Goal: Task Accomplishment & Management: Complete application form

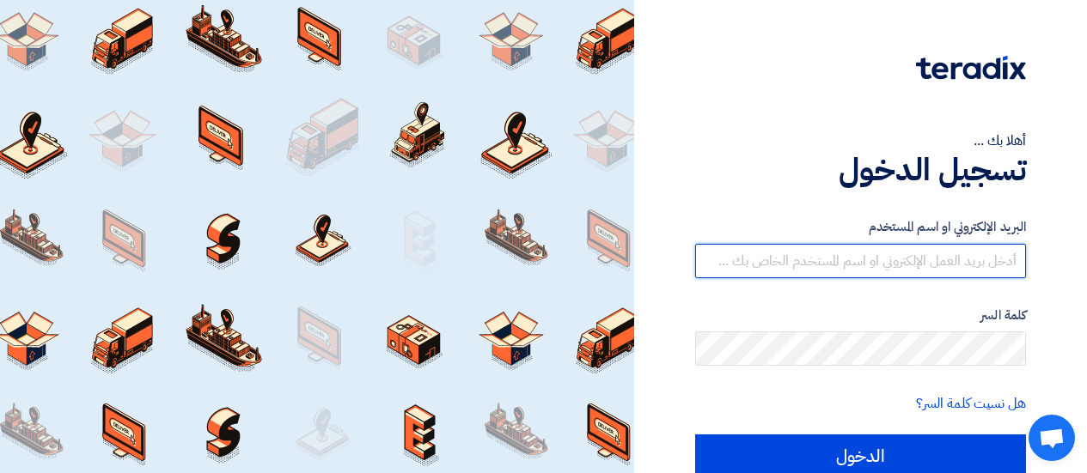
click at [822, 254] on input "text" at bounding box center [860, 261] width 331 height 34
type input "[EMAIL_ADDRESS][DOMAIN_NAME]"
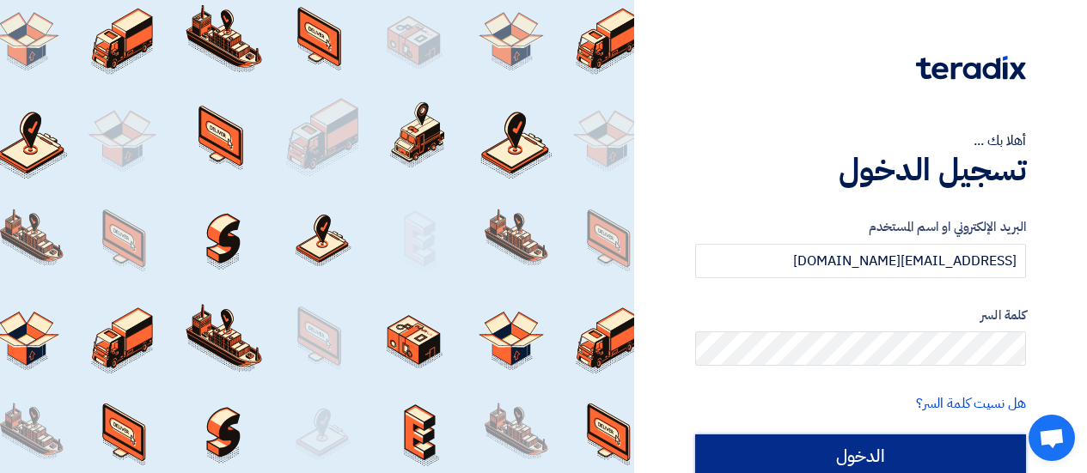
click at [857, 448] on input "الدخول" at bounding box center [860, 456] width 331 height 43
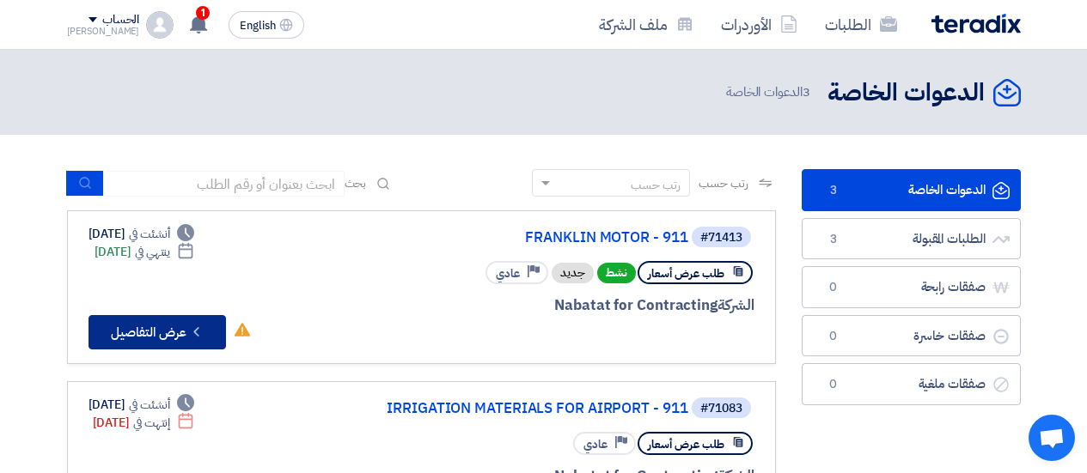
click at [160, 335] on button "Check details عرض التفاصيل" at bounding box center [157, 332] width 137 height 34
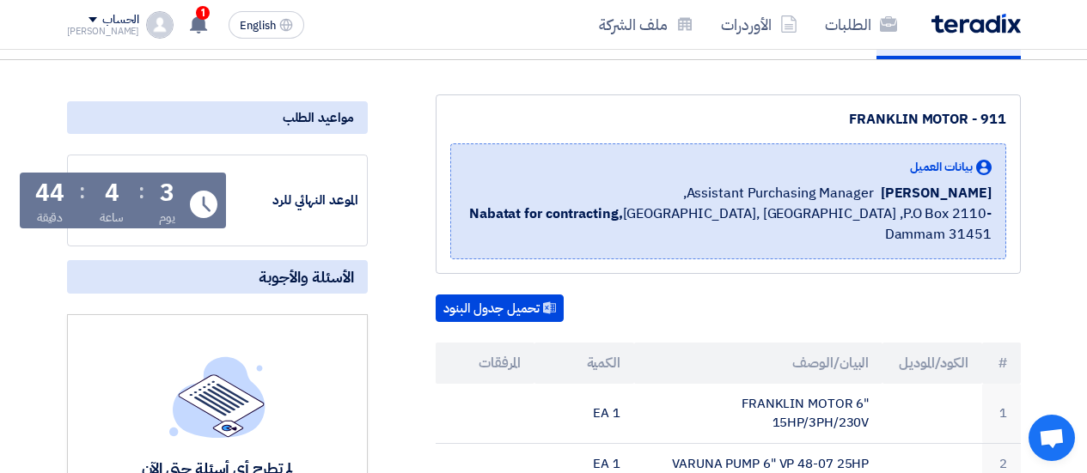
scroll to position [86, 0]
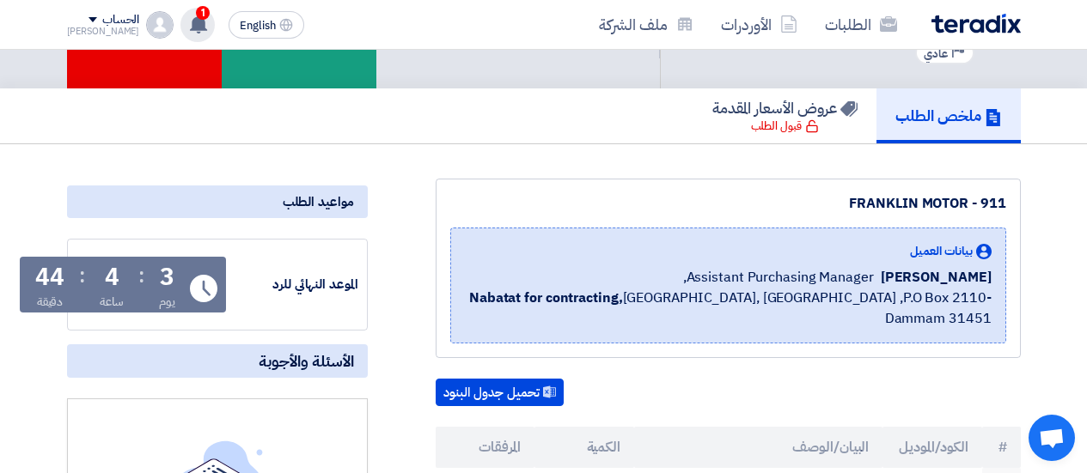
click at [196, 13] on span "1" at bounding box center [203, 13] width 14 height 14
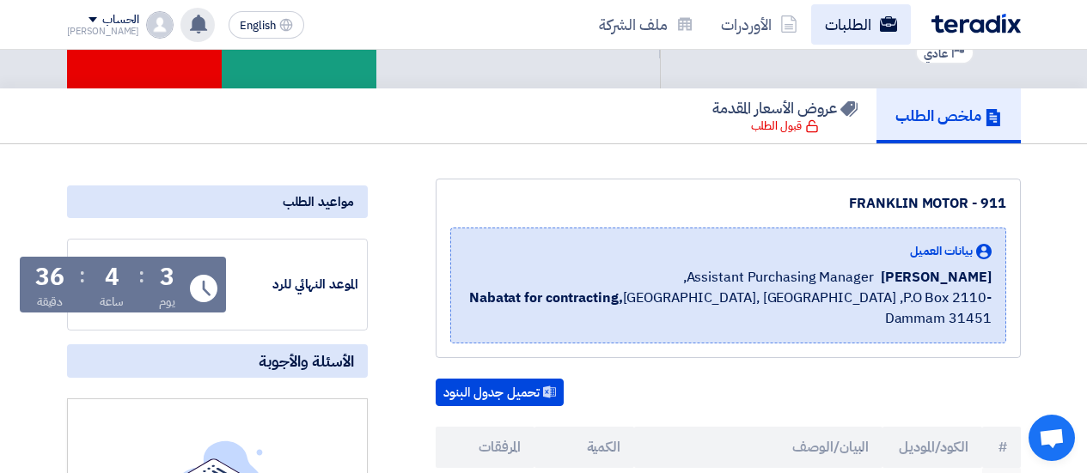
click at [832, 28] on link "الطلبات" at bounding box center [861, 24] width 100 height 40
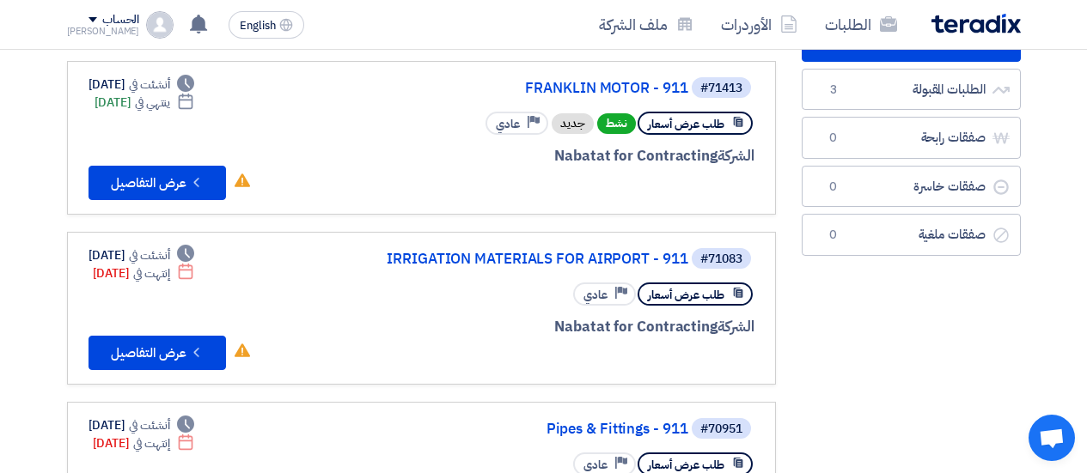
scroll to position [172, 0]
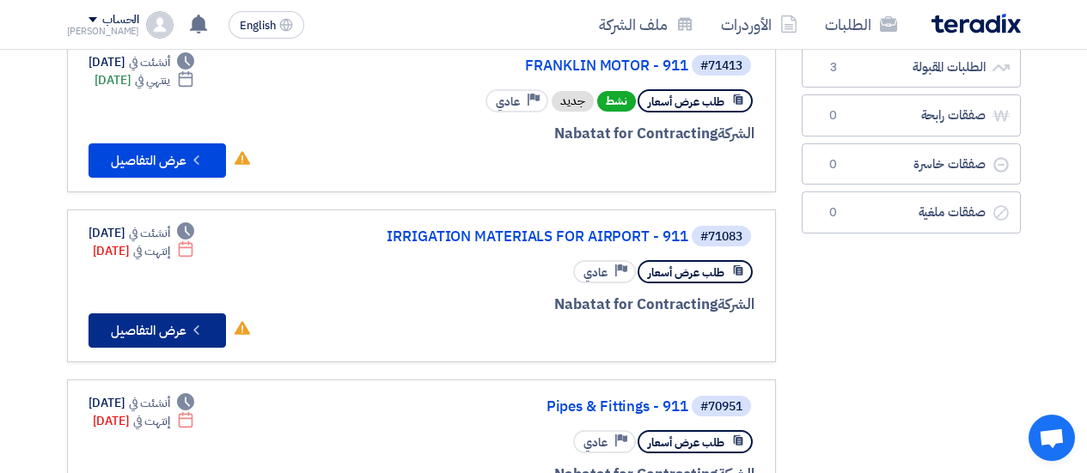
click at [131, 332] on button "Check details عرض التفاصيل" at bounding box center [157, 331] width 137 height 34
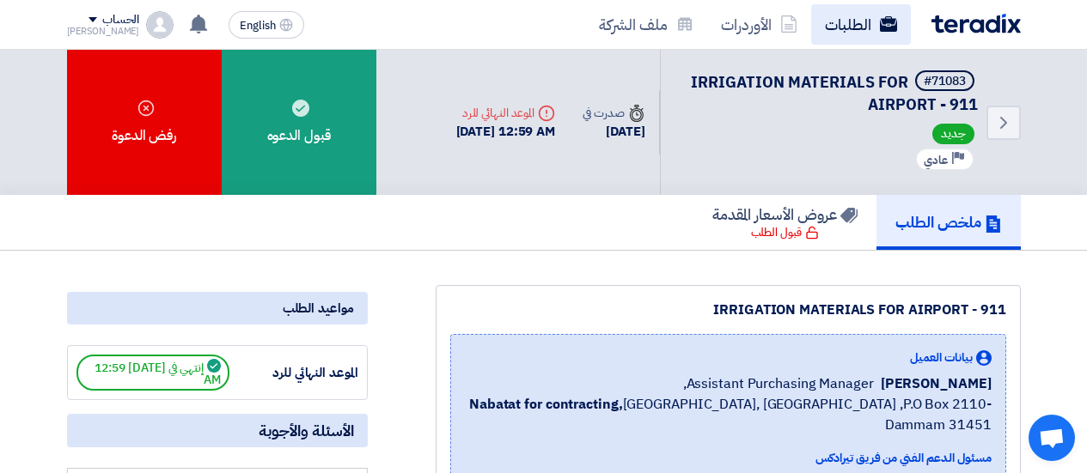
click at [847, 24] on link "الطلبات" at bounding box center [861, 24] width 100 height 40
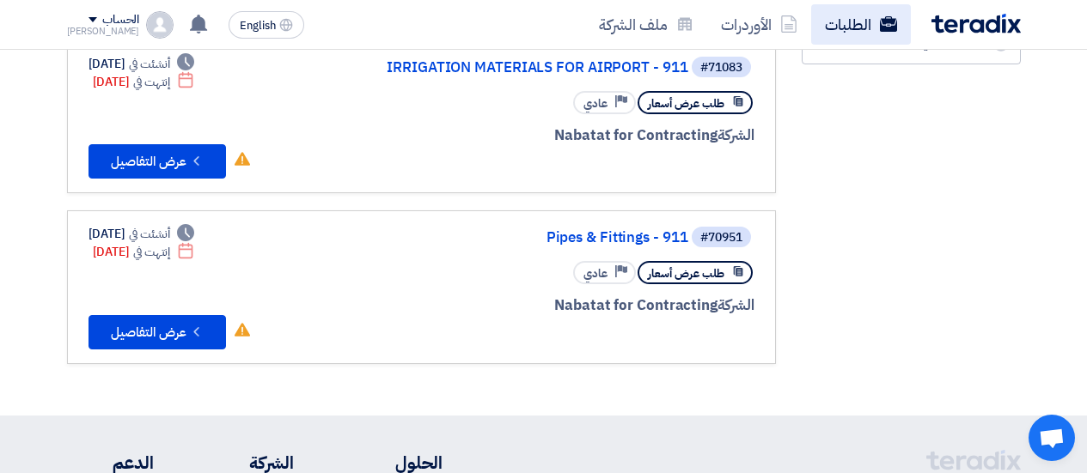
scroll to position [344, 0]
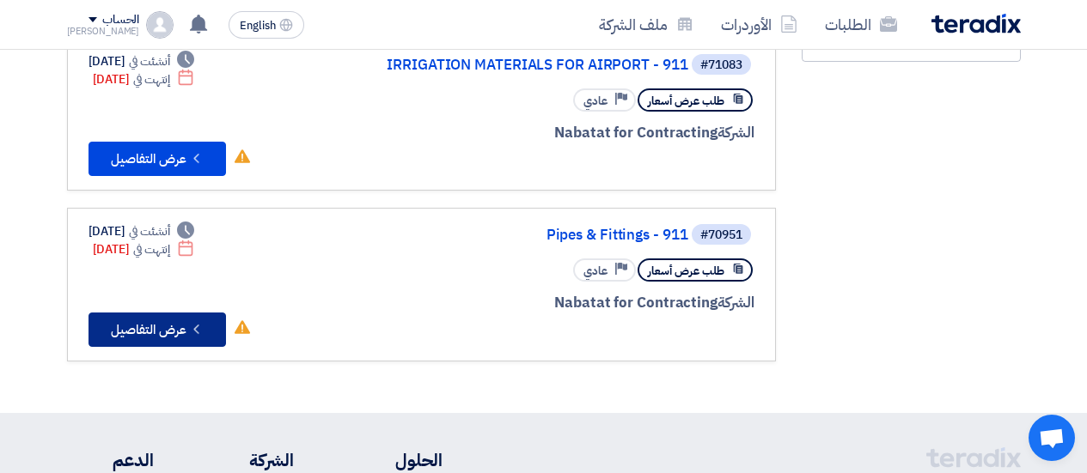
click at [161, 325] on button "Check details عرض التفاصيل" at bounding box center [157, 330] width 137 height 34
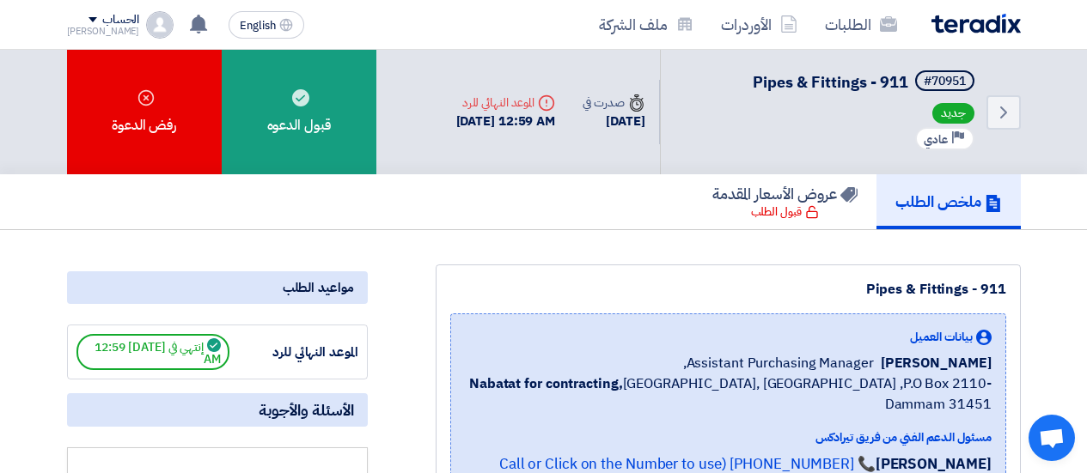
click at [851, 34] on link "الطلبات" at bounding box center [861, 24] width 100 height 40
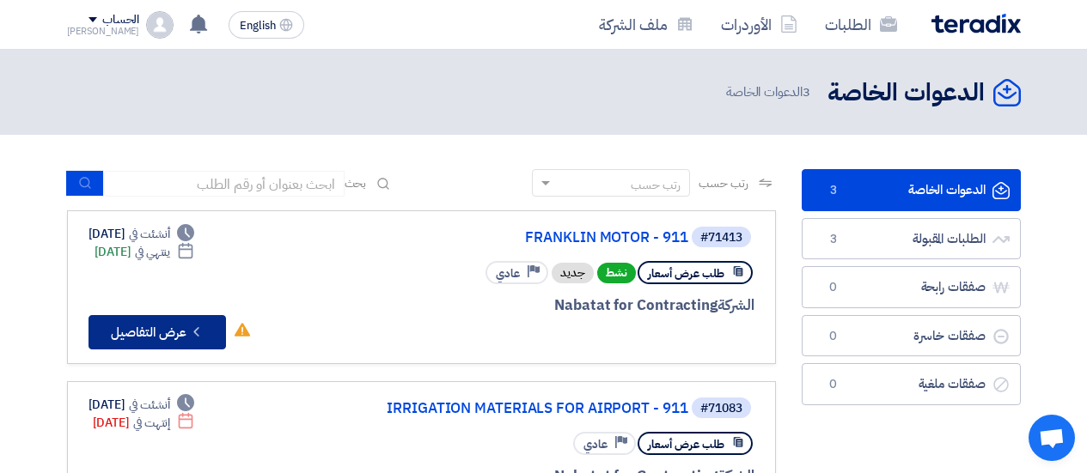
click at [172, 339] on button "Check details عرض التفاصيل" at bounding box center [157, 332] width 137 height 34
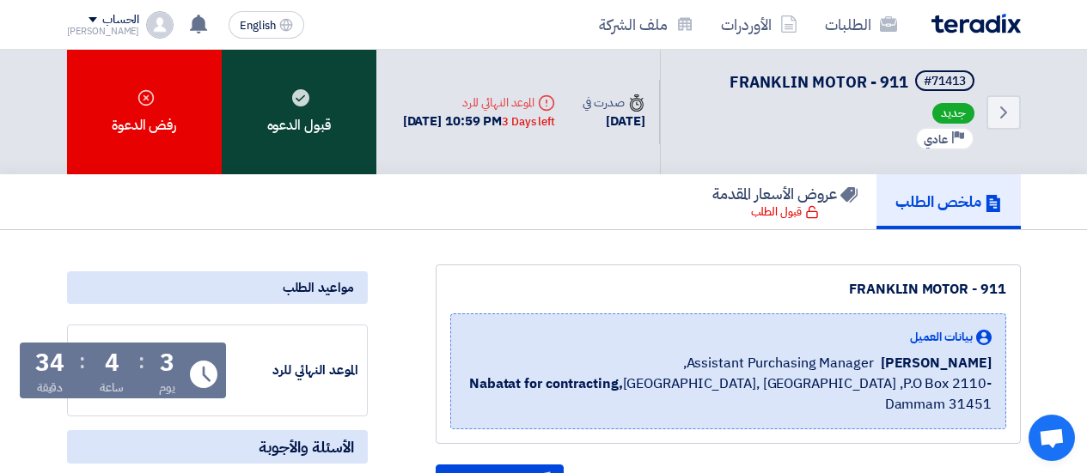
click at [309, 133] on div "قبول الدعوه" at bounding box center [299, 112] width 155 height 125
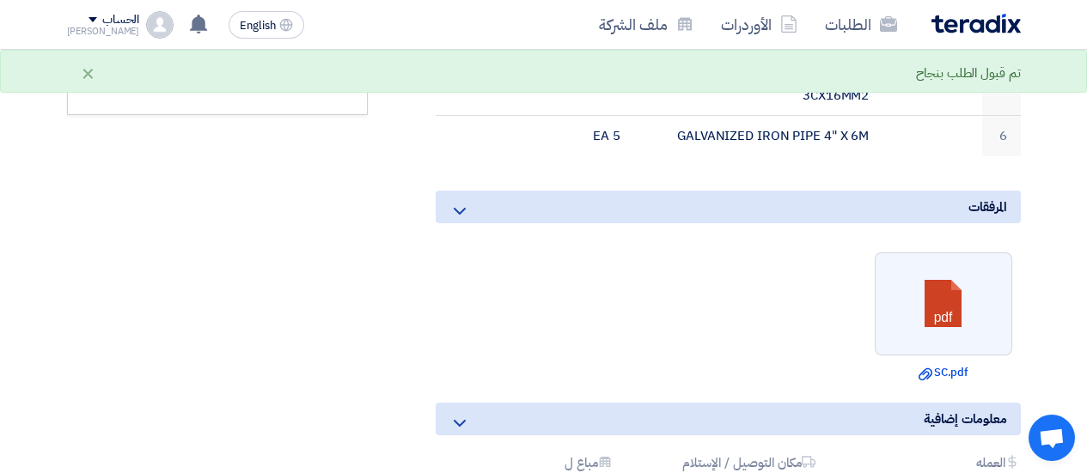
scroll to position [687, 0]
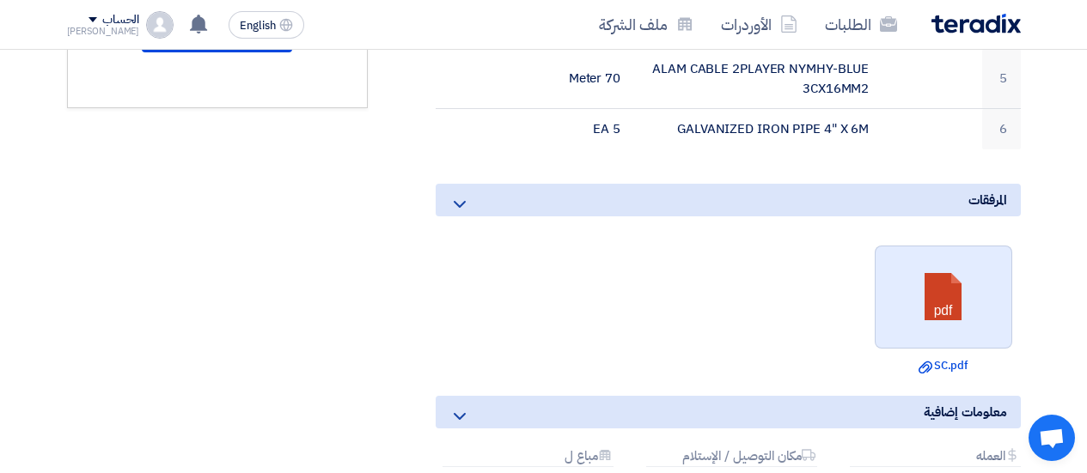
click at [938, 308] on link at bounding box center [944, 298] width 137 height 103
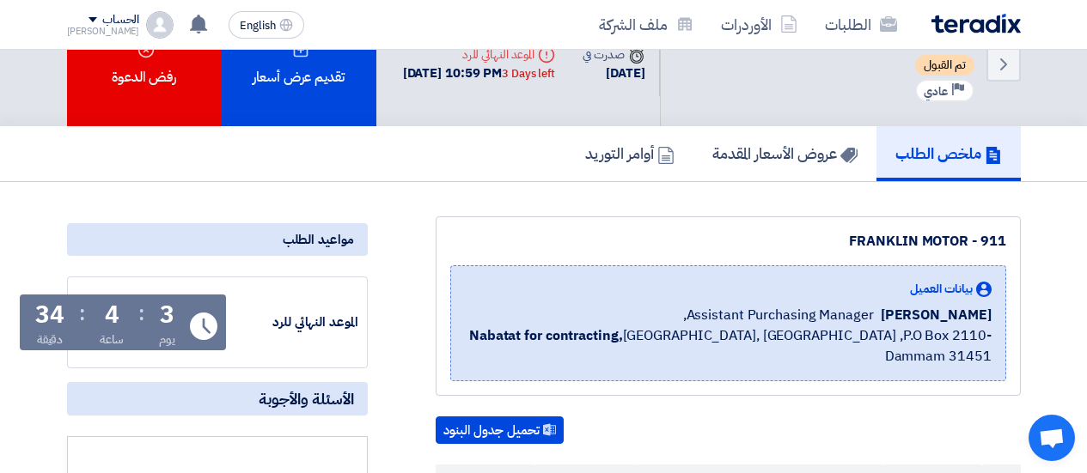
scroll to position [0, 0]
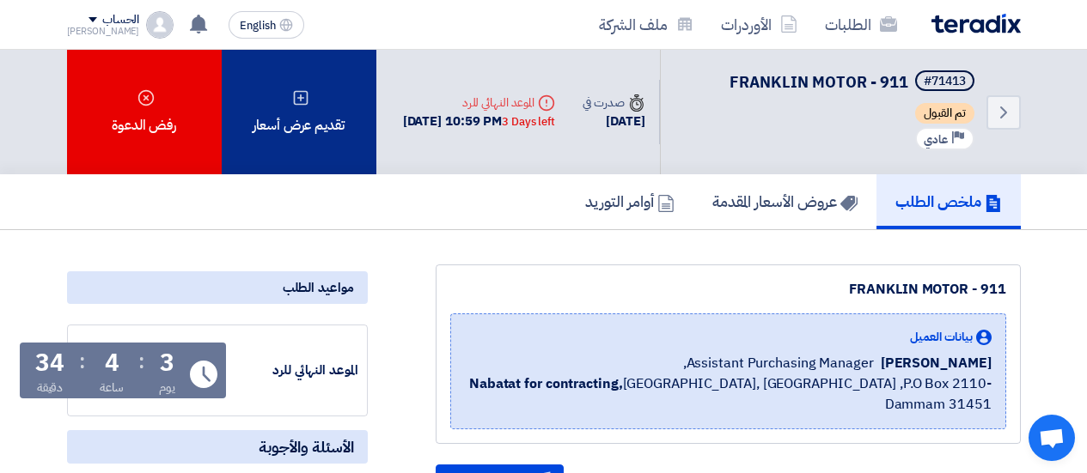
click at [290, 119] on div "تقديم عرض أسعار" at bounding box center [299, 112] width 155 height 125
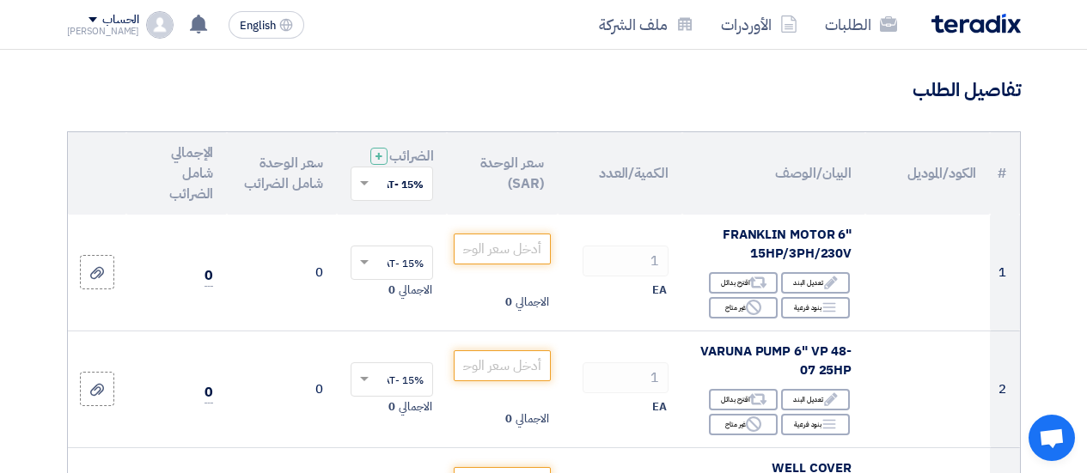
scroll to position [86, 0]
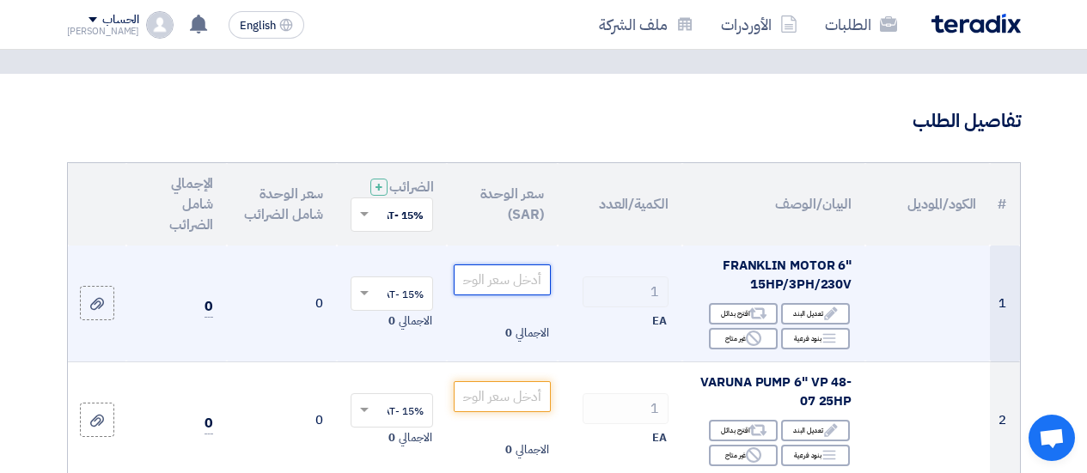
click at [488, 292] on input "number" at bounding box center [502, 280] width 96 height 31
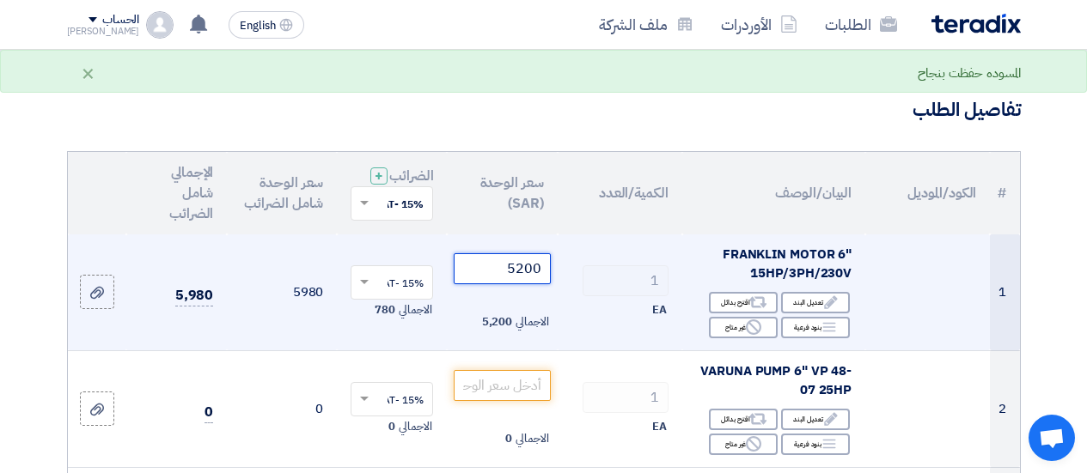
scroll to position [172, 0]
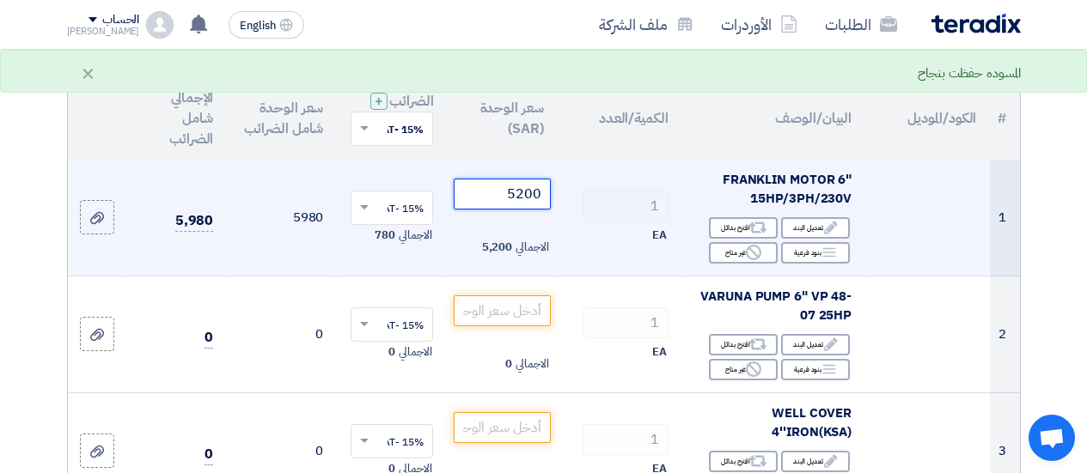
click at [504, 210] on input "5200" at bounding box center [502, 194] width 96 height 31
type input "5199.99"
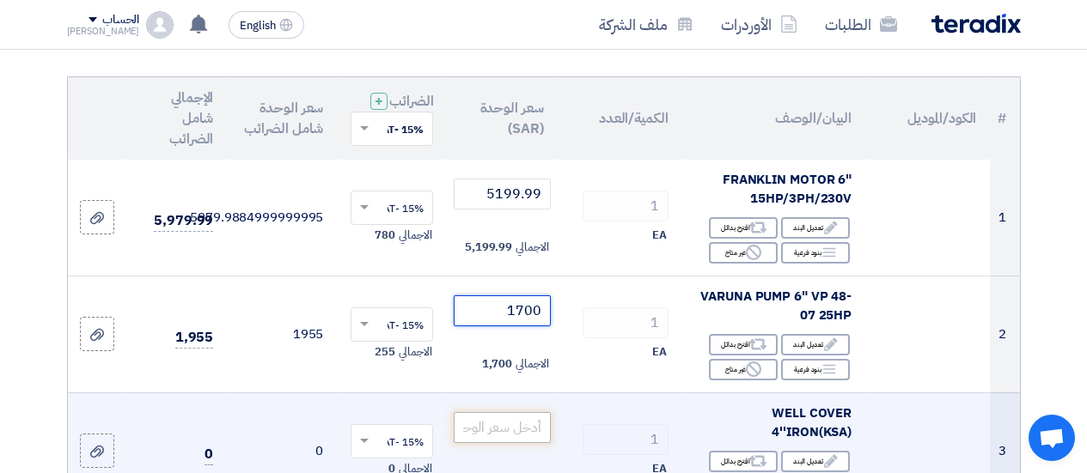
type input "1700"
click at [531, 443] on input "number" at bounding box center [502, 427] width 96 height 31
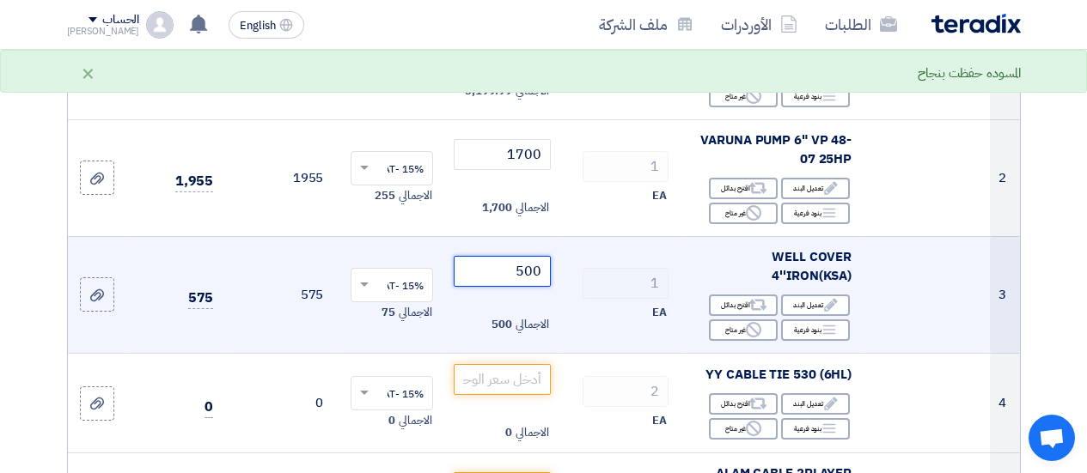
scroll to position [344, 0]
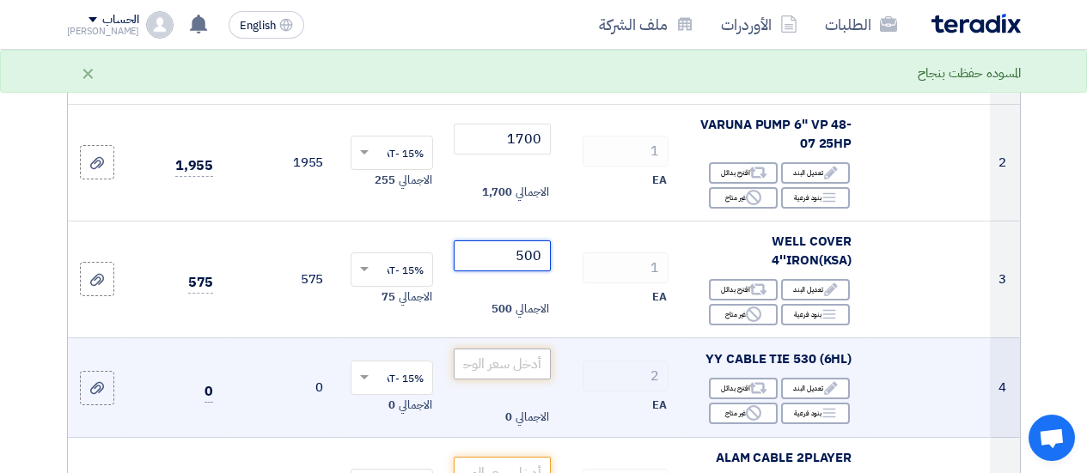
type input "500"
click at [522, 376] on input "number" at bounding box center [502, 364] width 96 height 31
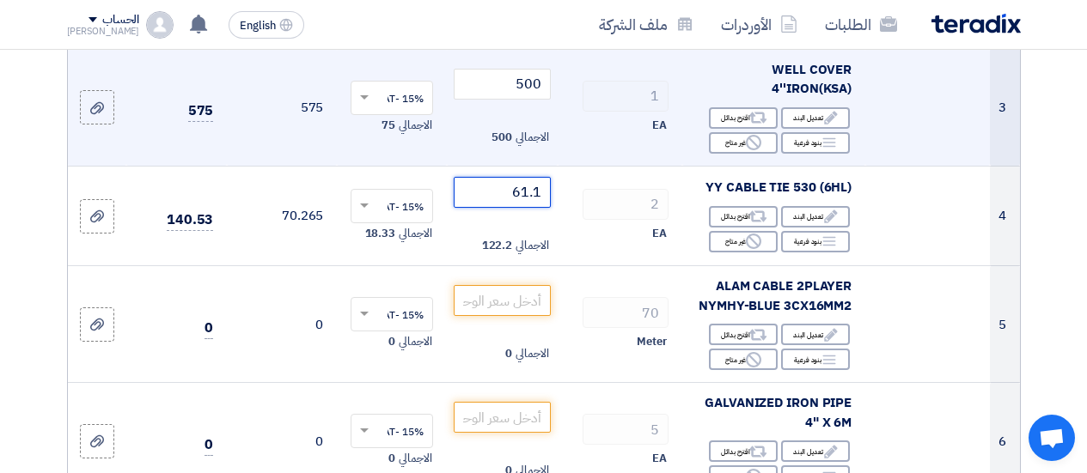
scroll to position [601, 0]
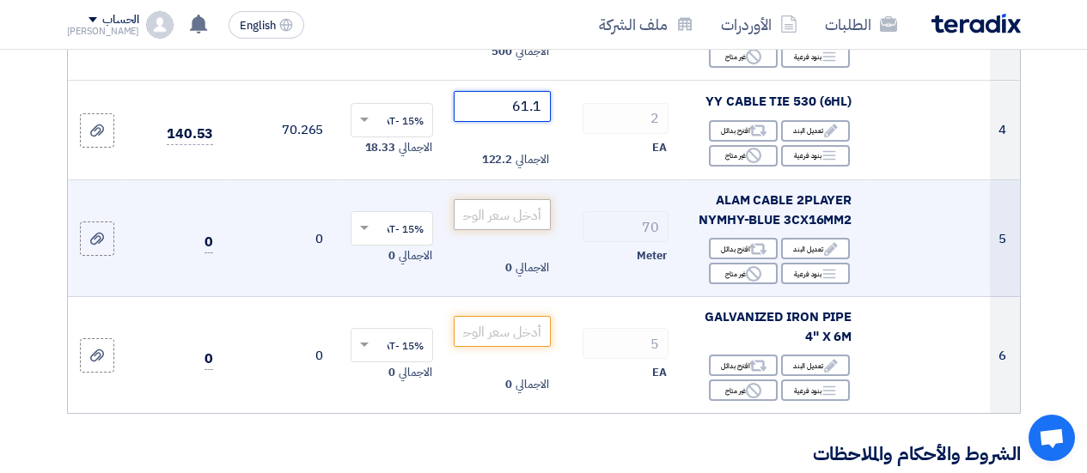
type input "61.1"
click at [501, 227] on input "number" at bounding box center [502, 214] width 96 height 31
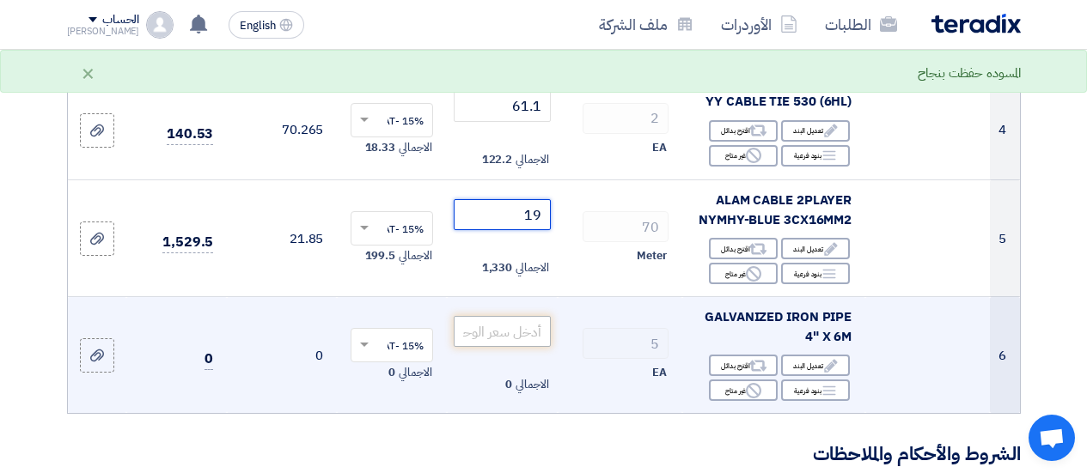
type input "19"
click at [516, 347] on input "number" at bounding box center [502, 331] width 96 height 31
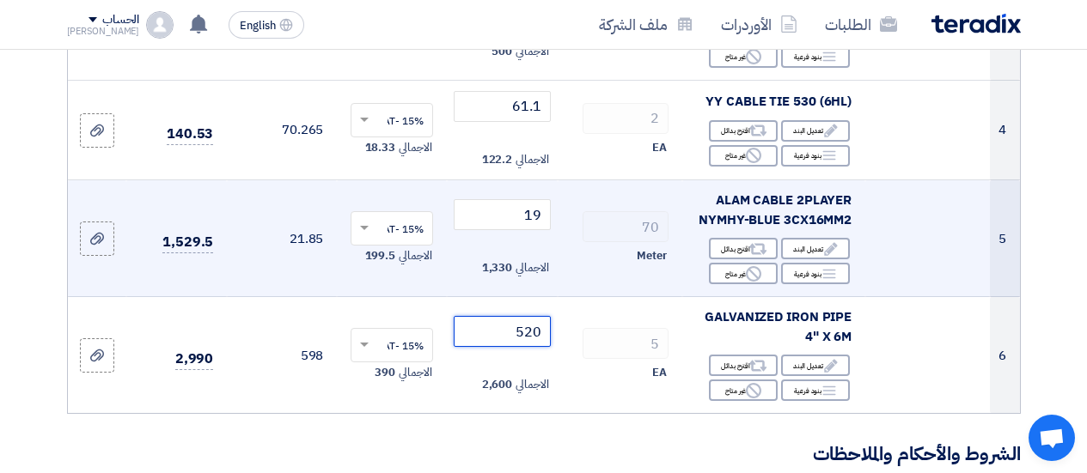
type input "520"
click at [317, 282] on td "21.85" at bounding box center [282, 238] width 110 height 117
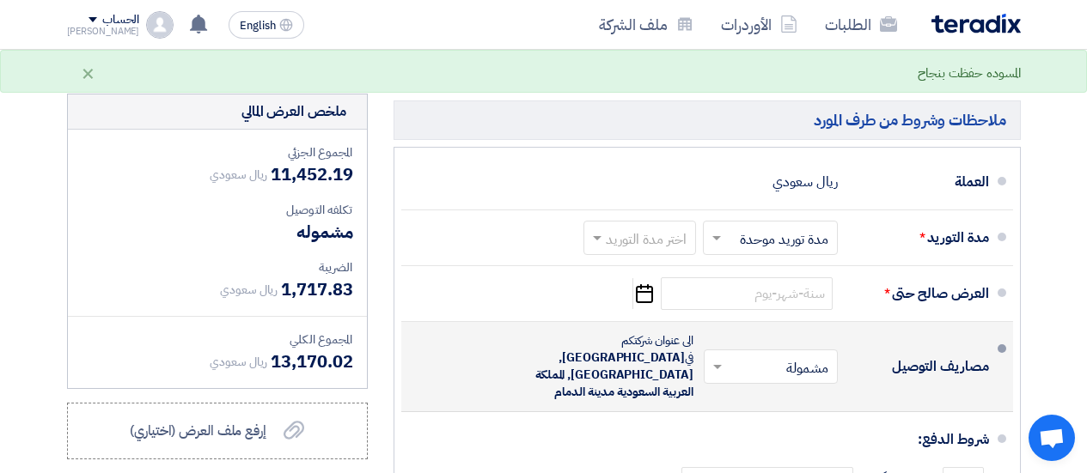
scroll to position [1031, 0]
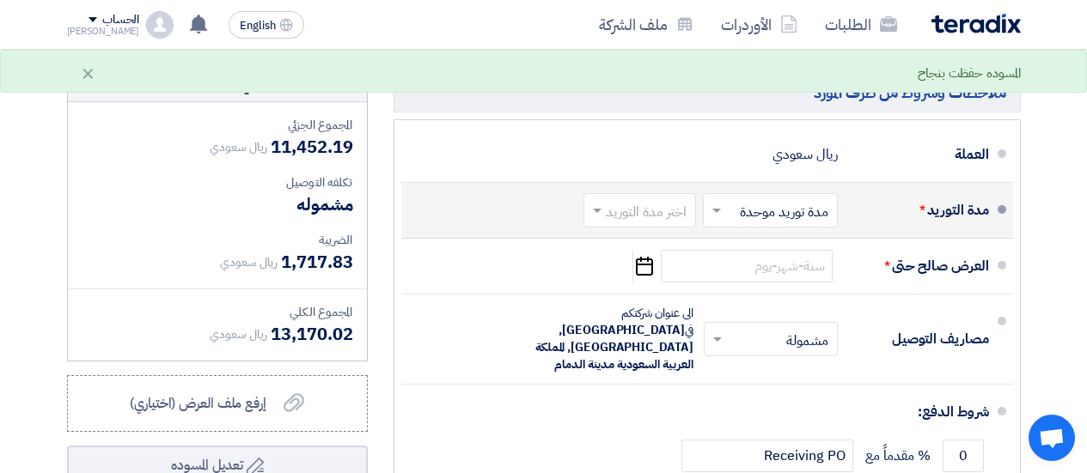
click at [786, 224] on input "text" at bounding box center [767, 211] width 126 height 25
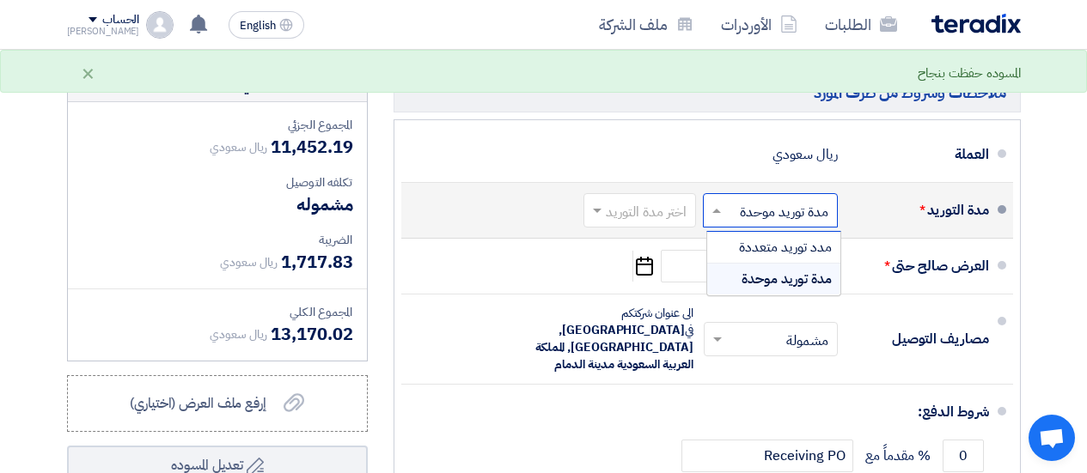
click at [797, 287] on span "مدة توريد موحدة" at bounding box center [787, 279] width 90 height 21
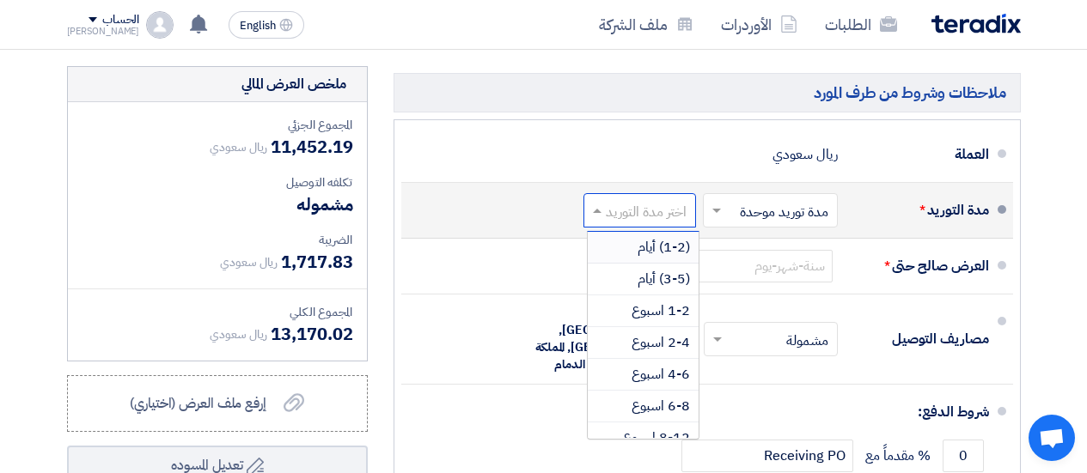
click at [636, 224] on input "text" at bounding box center [636, 211] width 104 height 25
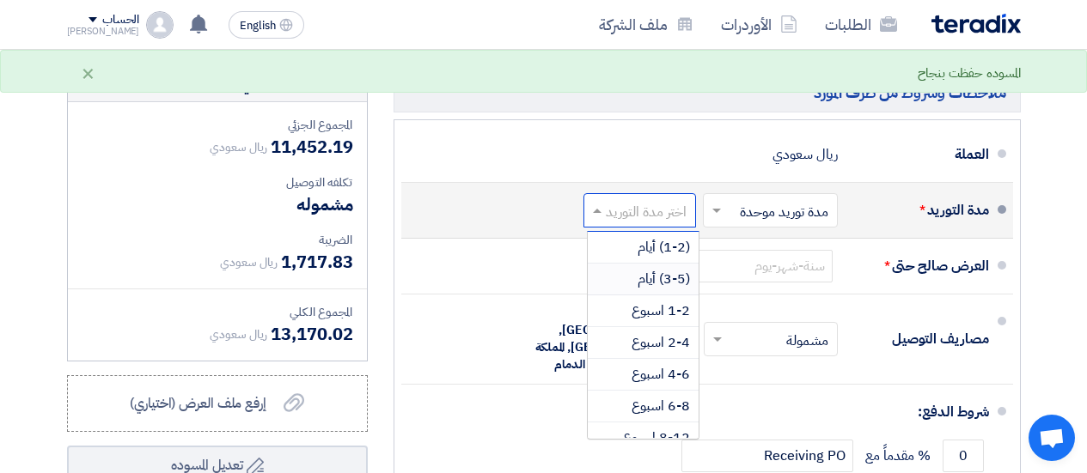
click at [682, 286] on span "(3-5) أيام" at bounding box center [664, 279] width 52 height 21
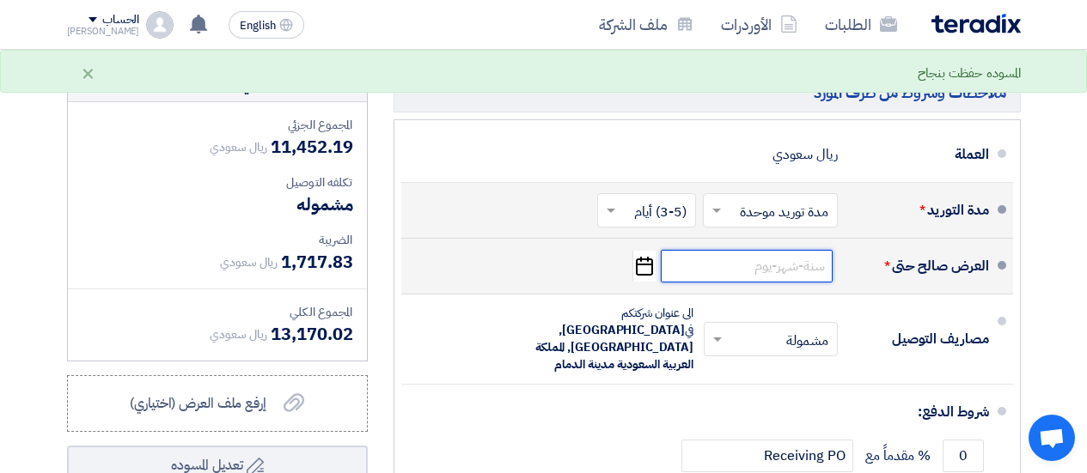
click at [778, 283] on input at bounding box center [747, 266] width 172 height 33
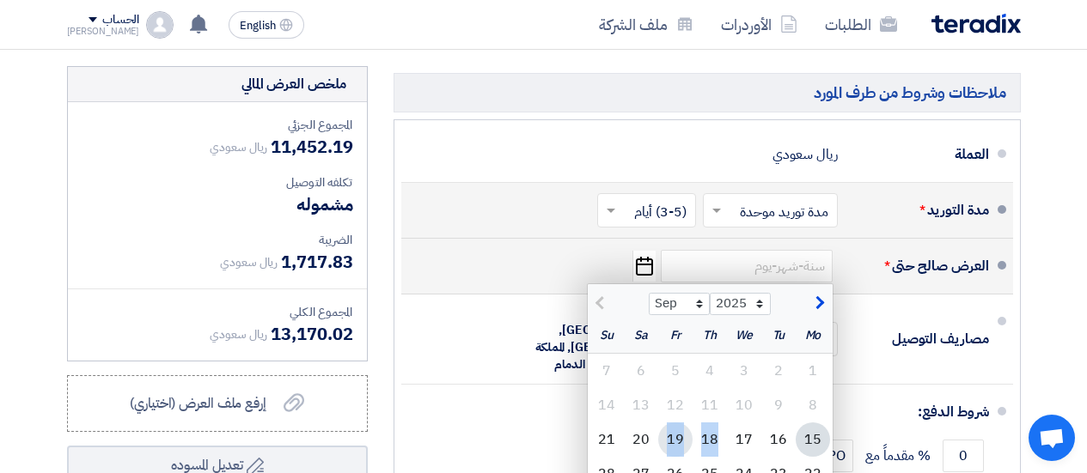
drag, startPoint x: 736, startPoint y: 457, endPoint x: 662, endPoint y: 448, distance: 74.5
click at [662, 448] on div "15 16 17 18 19 20 21" at bounding box center [710, 440] width 245 height 34
click at [668, 448] on div "19" at bounding box center [675, 440] width 34 height 34
type input "[DATE]"
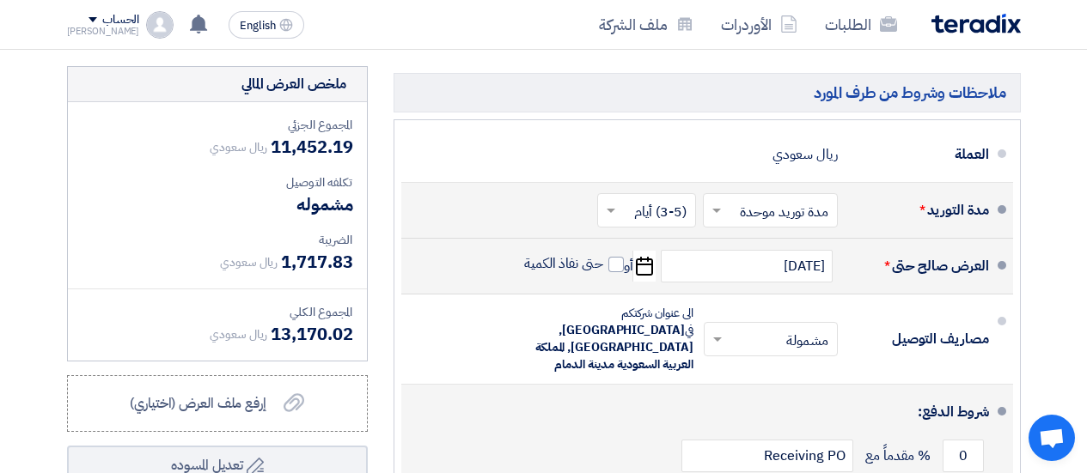
click at [669, 448] on div "0 % مقدماً مع Receiving PO" at bounding box center [702, 456] width 574 height 46
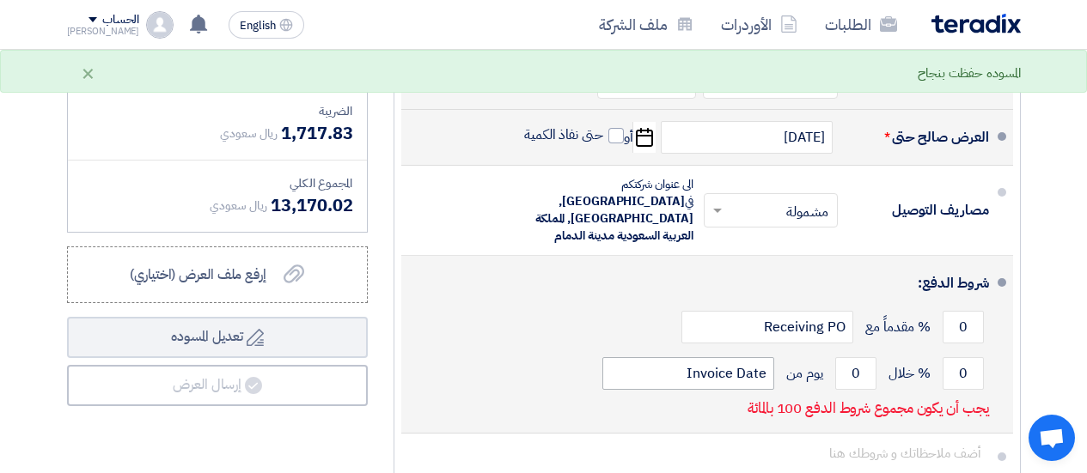
scroll to position [1203, 0]
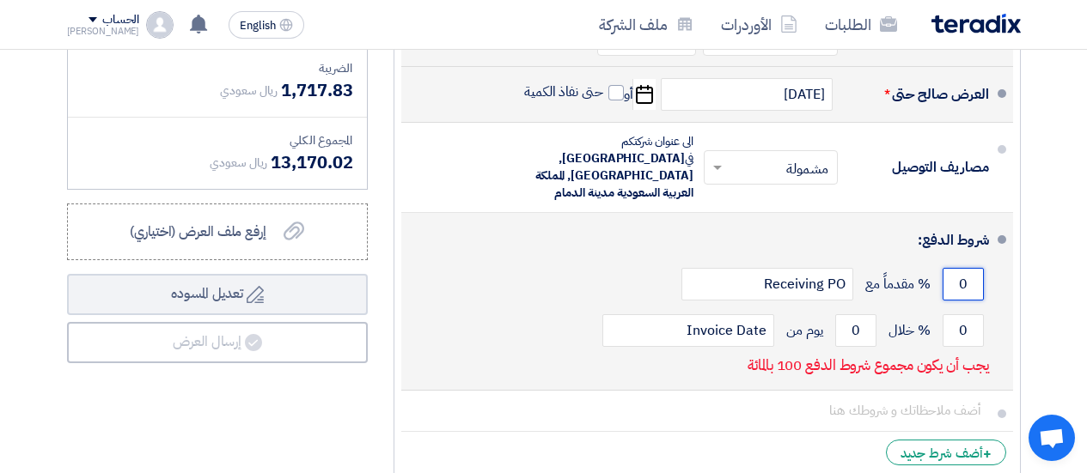
click at [950, 286] on input "0" at bounding box center [963, 284] width 41 height 33
drag, startPoint x: 950, startPoint y: 286, endPoint x: 933, endPoint y: 286, distance: 17.2
click at [951, 286] on input "0" at bounding box center [963, 284] width 41 height 33
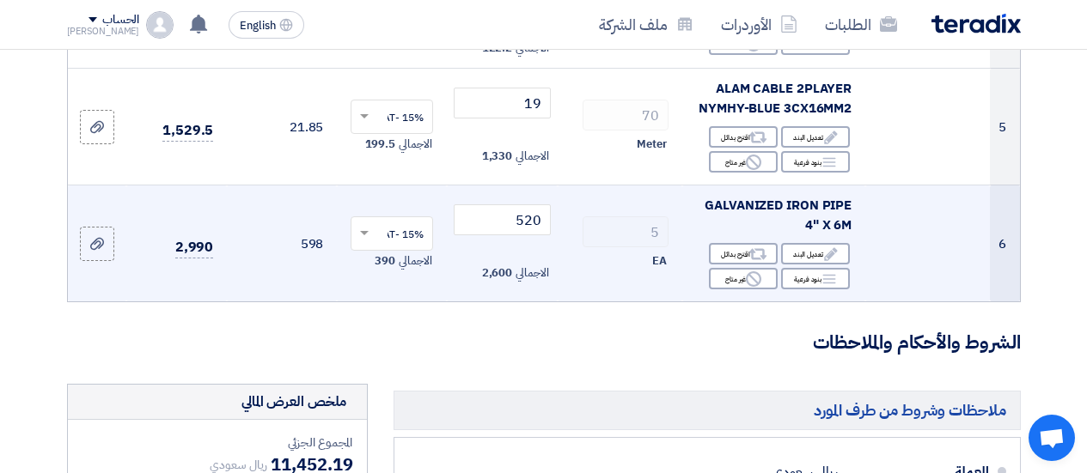
scroll to position [687, 0]
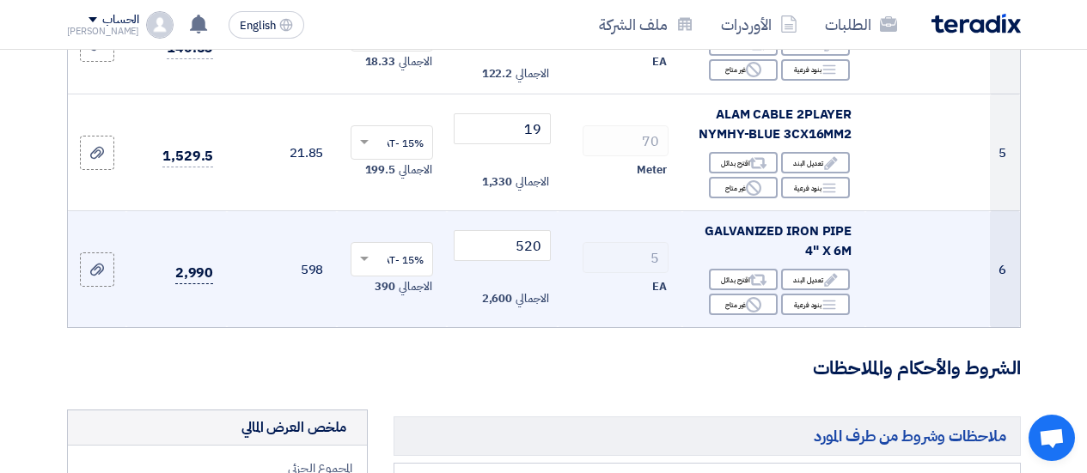
type input "100"
click at [209, 284] on span "2,990" at bounding box center [194, 273] width 39 height 21
click at [504, 308] on span "2,600" at bounding box center [497, 298] width 31 height 17
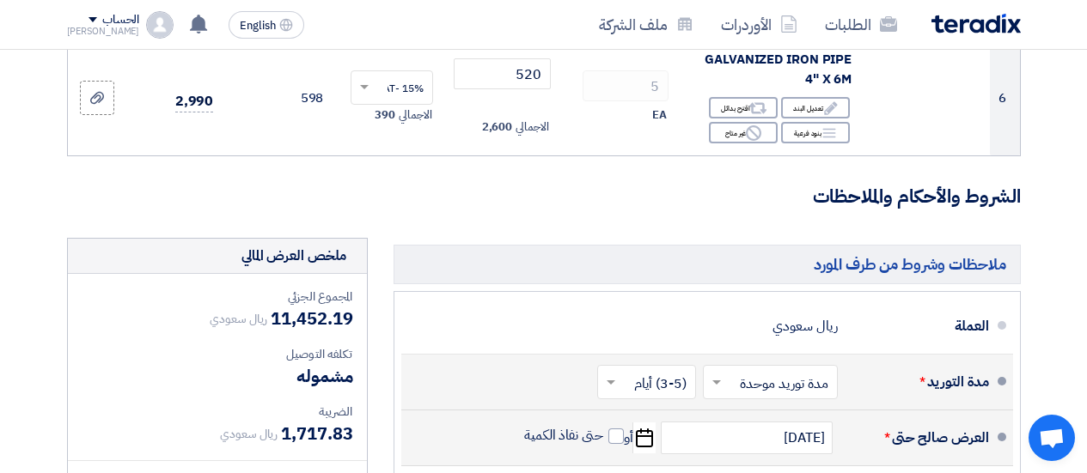
scroll to position [945, 0]
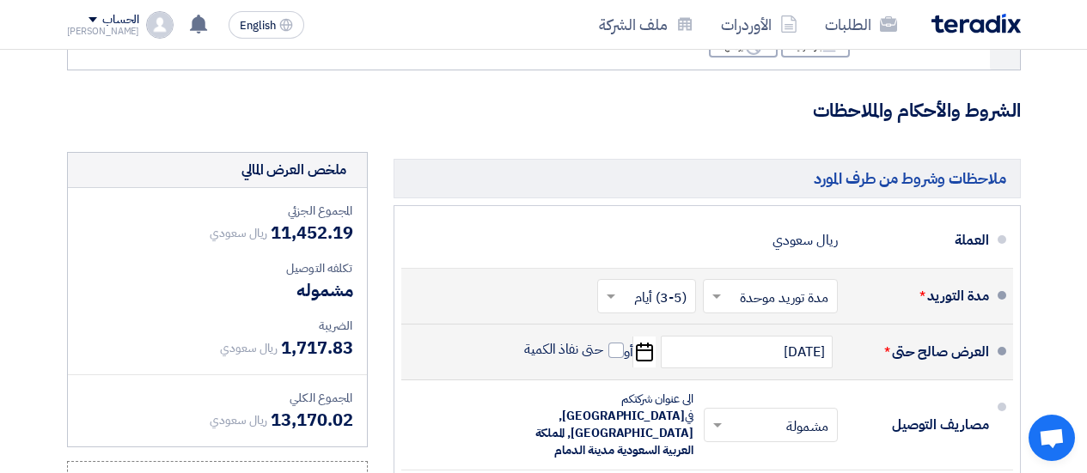
click at [315, 433] on span "13,170.02" at bounding box center [312, 420] width 82 height 26
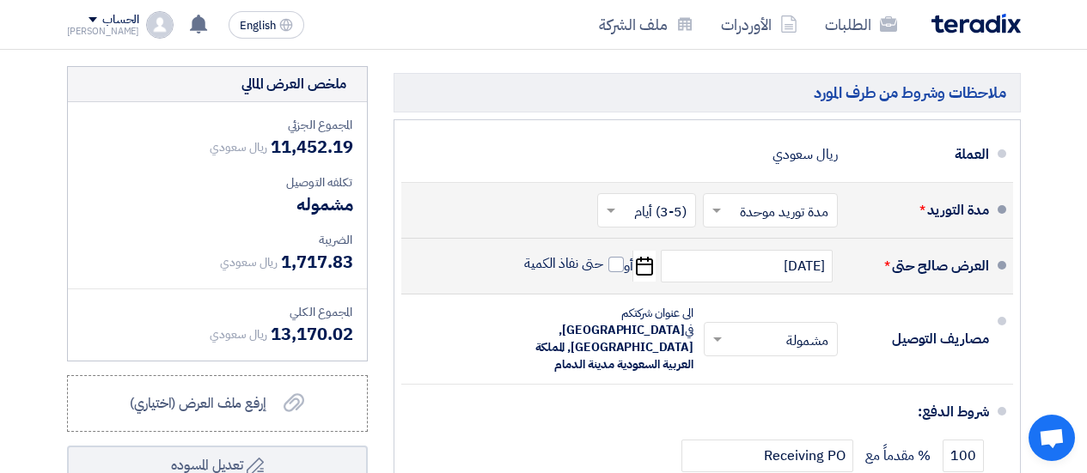
scroll to position [1117, 0]
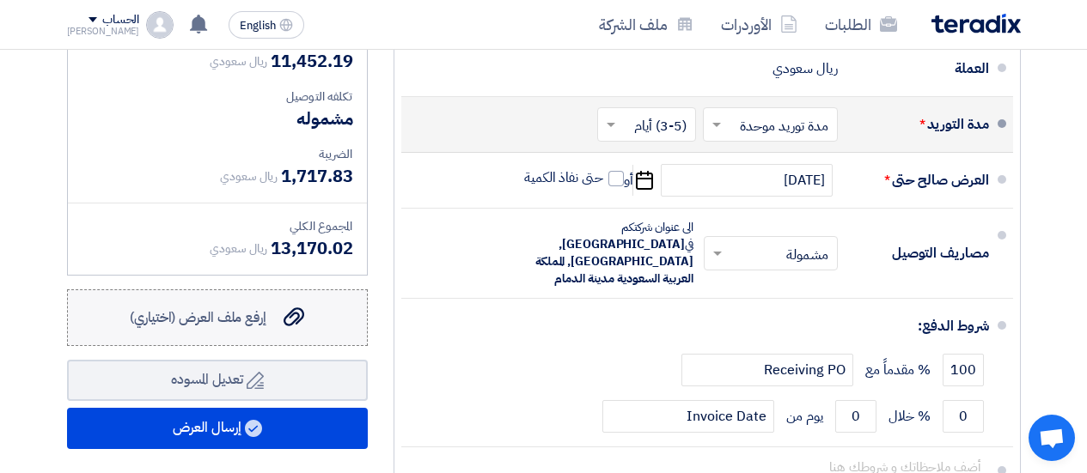
click at [200, 328] on span "إرفع ملف العرض (اختياري)" at bounding box center [198, 318] width 137 height 21
click at [0, 0] on input "إرفع ملف العرض (اختياري) إرفع ملف العرض (اختياري)" at bounding box center [0, 0] width 0 height 0
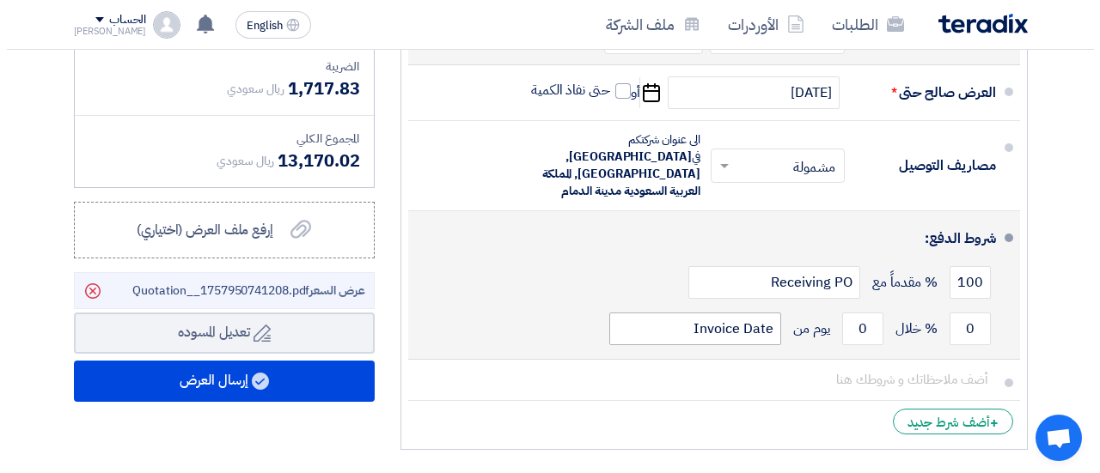
scroll to position [1203, 0]
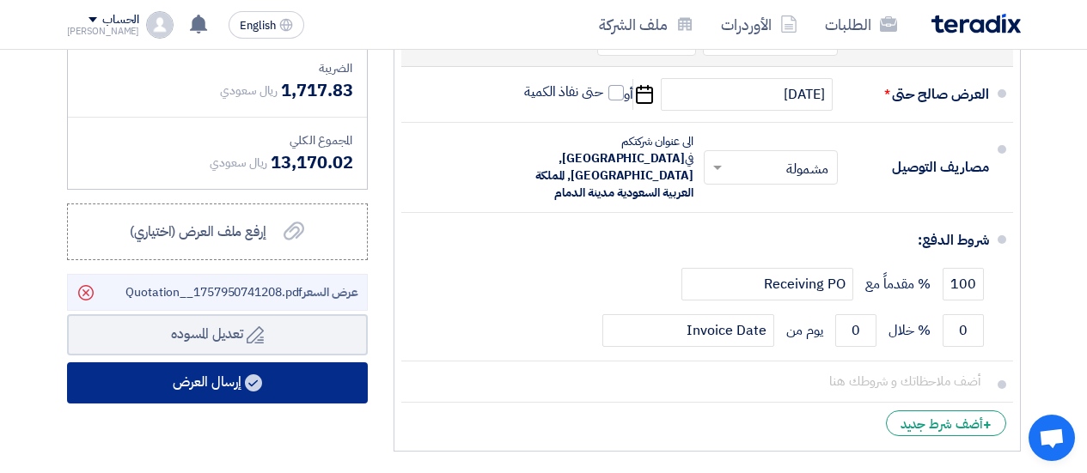
click at [188, 394] on button "إرسال العرض" at bounding box center [217, 383] width 301 height 41
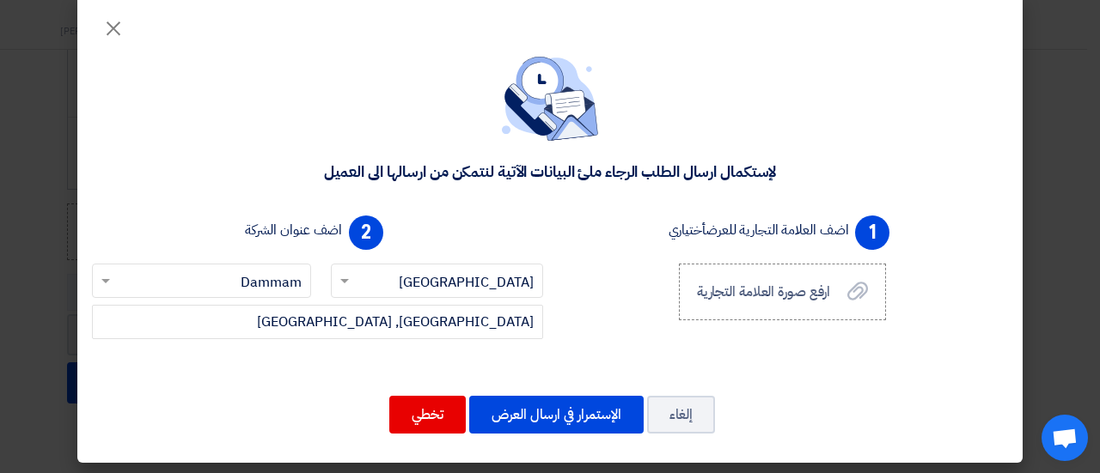
scroll to position [25, 0]
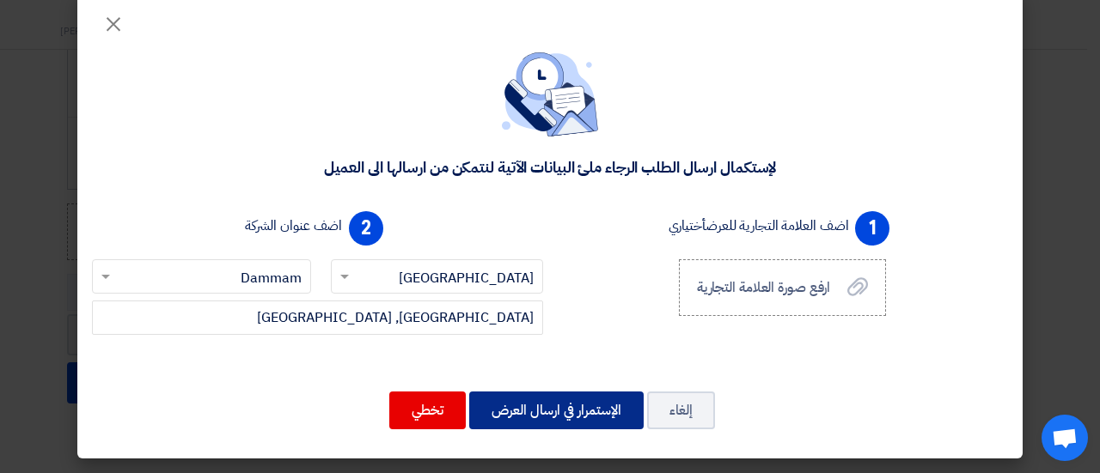
click at [516, 419] on button "الإستمرار في ارسال العرض" at bounding box center [556, 411] width 174 height 38
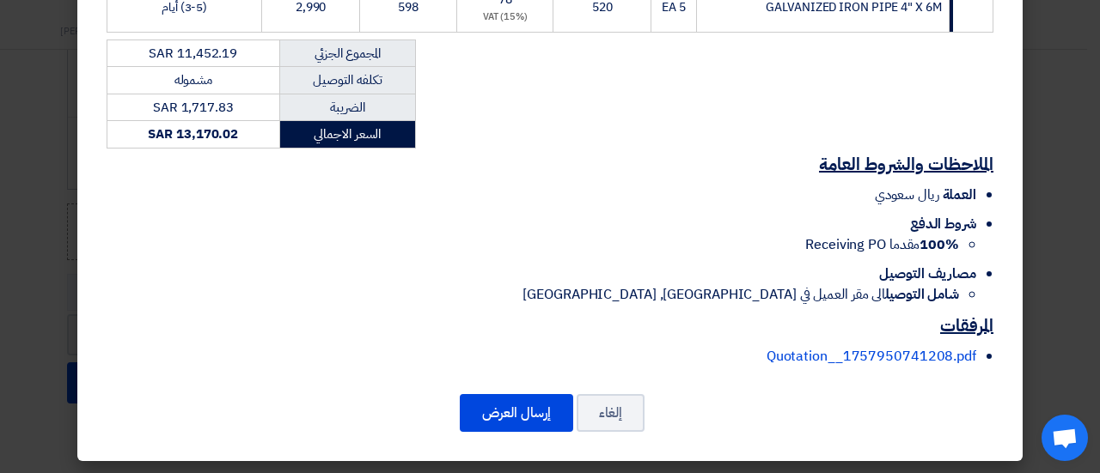
scroll to position [590, 0]
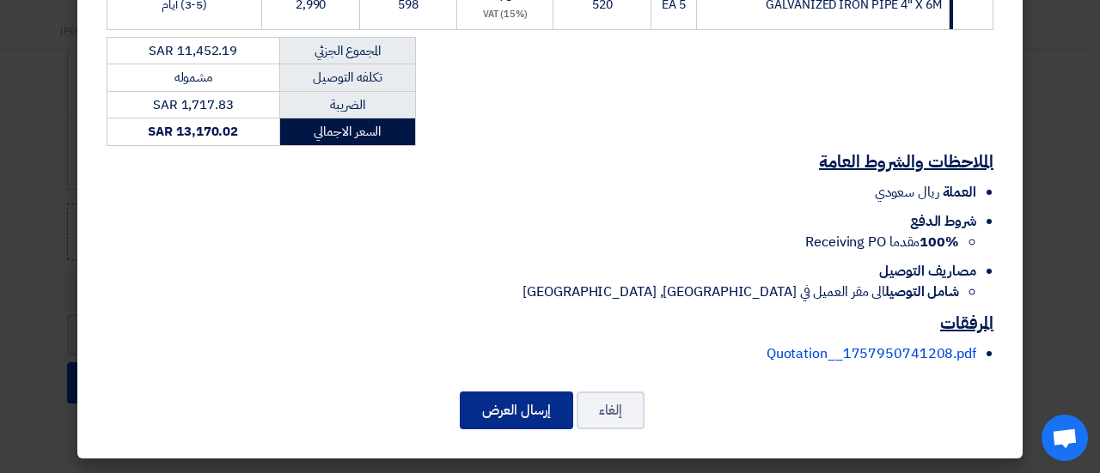
click at [507, 399] on button "إرسال العرض" at bounding box center [516, 411] width 113 height 38
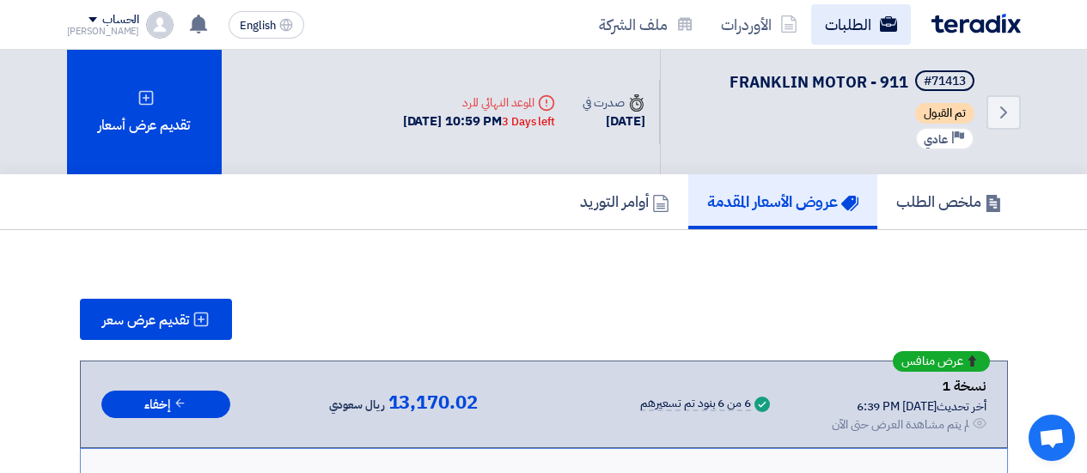
click at [846, 20] on link "الطلبات" at bounding box center [861, 24] width 100 height 40
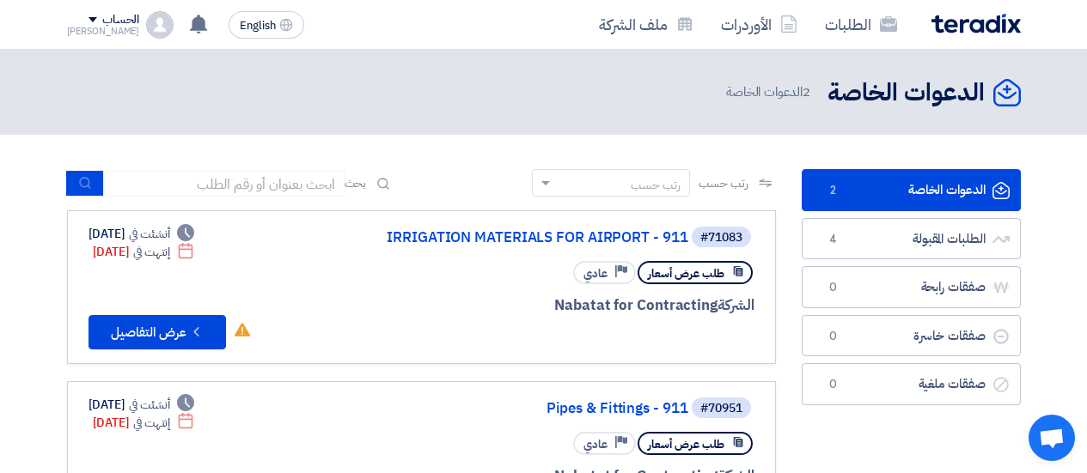
drag, startPoint x: 38, startPoint y: 415, endPoint x: 478, endPoint y: 350, distance: 444.8
click at [478, 350] on link "#71083 IRRIGATION MATERIALS FOR AIRPORT - 911 طلب عرض أسعار Priority عادي الشرك…" at bounding box center [421, 288] width 709 height 154
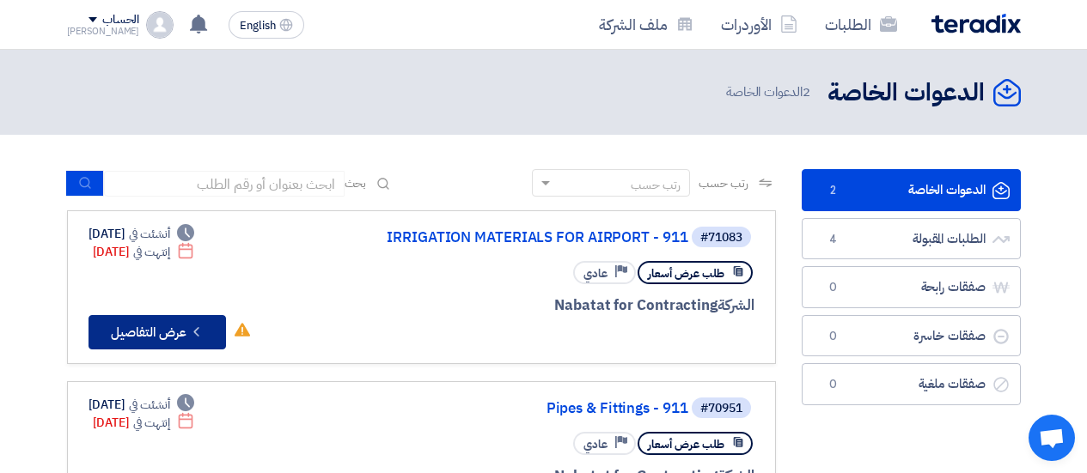
click at [162, 329] on button "Check details عرض التفاصيل" at bounding box center [157, 332] width 137 height 34
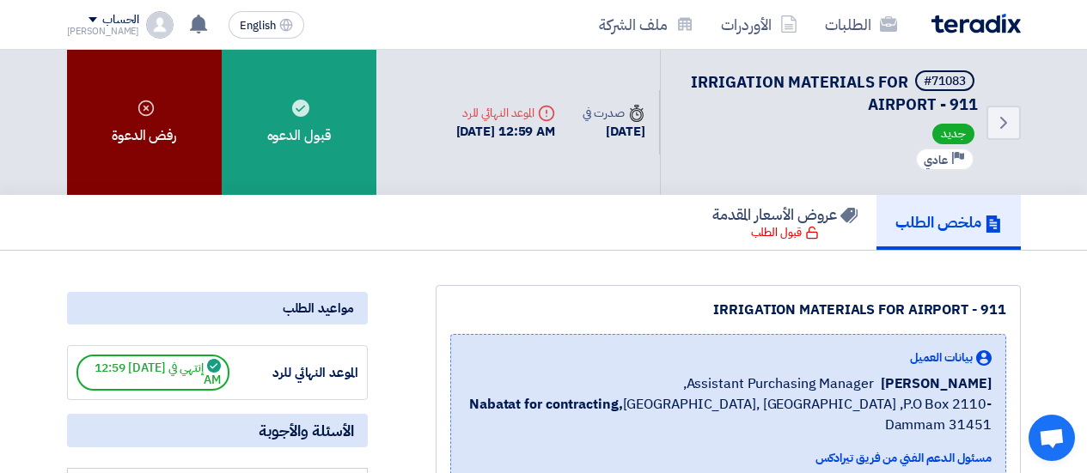
click at [144, 174] on div "رفض الدعوة" at bounding box center [144, 122] width 155 height 145
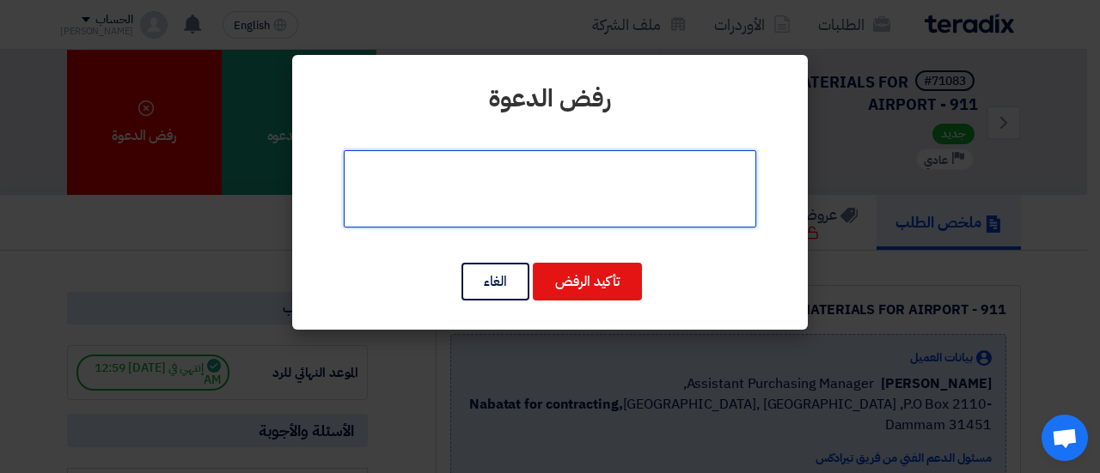
click at [555, 209] on textarea at bounding box center [550, 188] width 412 height 77
type textarea "y"
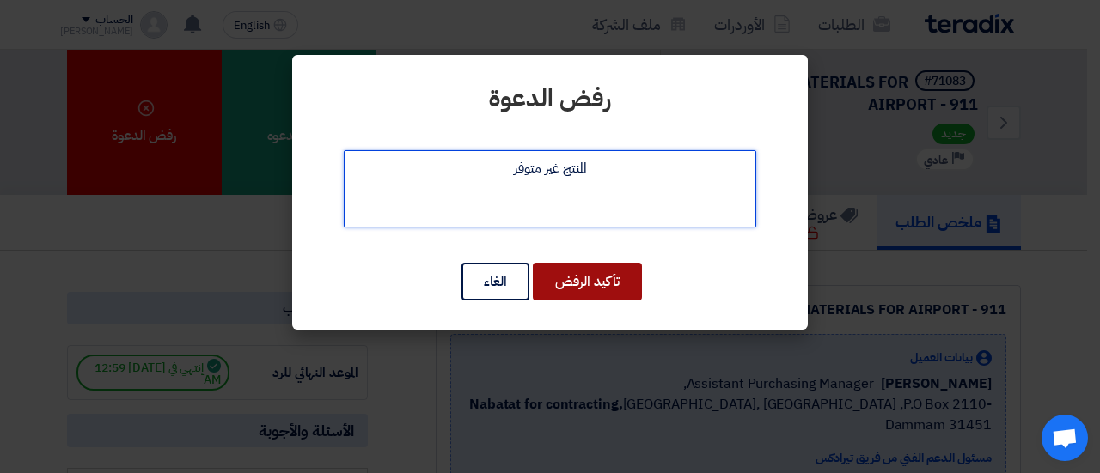
type textarea "المنتج غير متوفر"
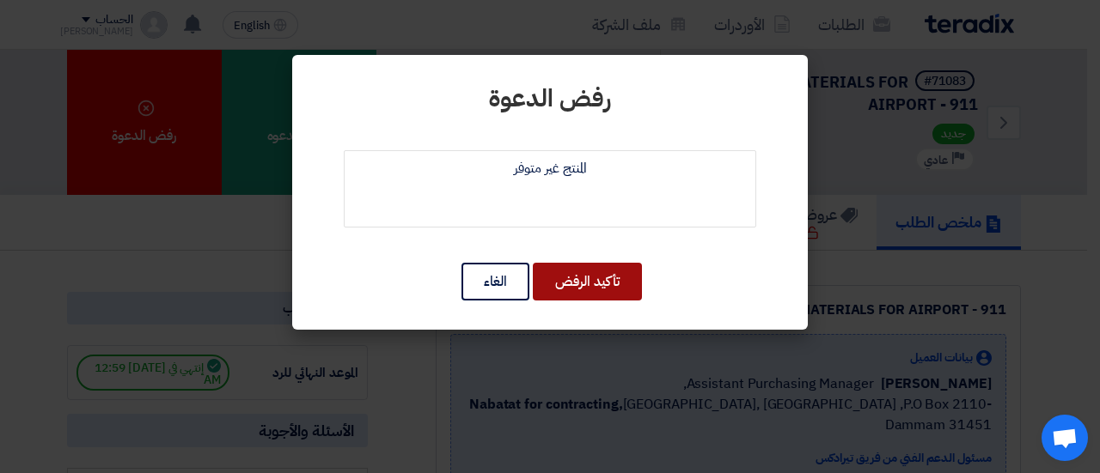
click at [599, 280] on button "تأكيد الرفض" at bounding box center [587, 282] width 109 height 38
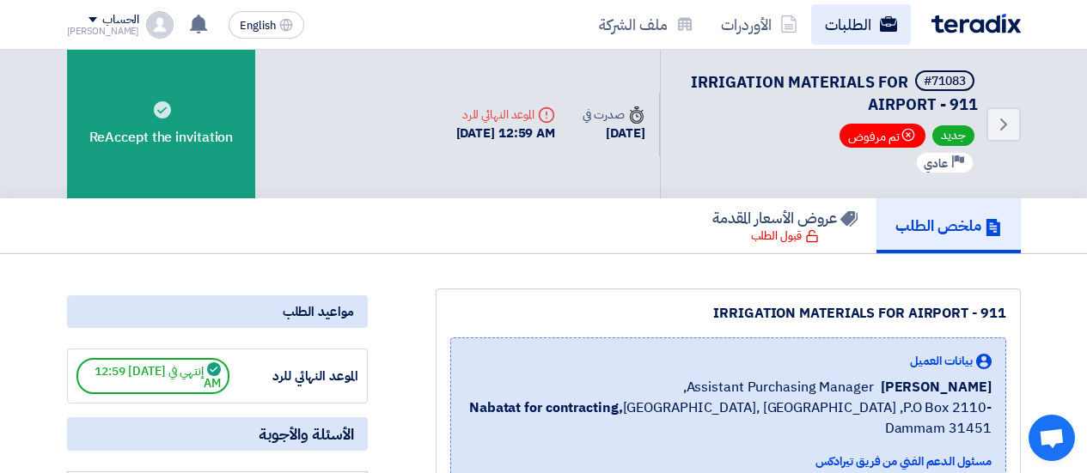
click at [844, 33] on link "الطلبات" at bounding box center [861, 24] width 100 height 40
